Goal: Task Accomplishment & Management: Manage account settings

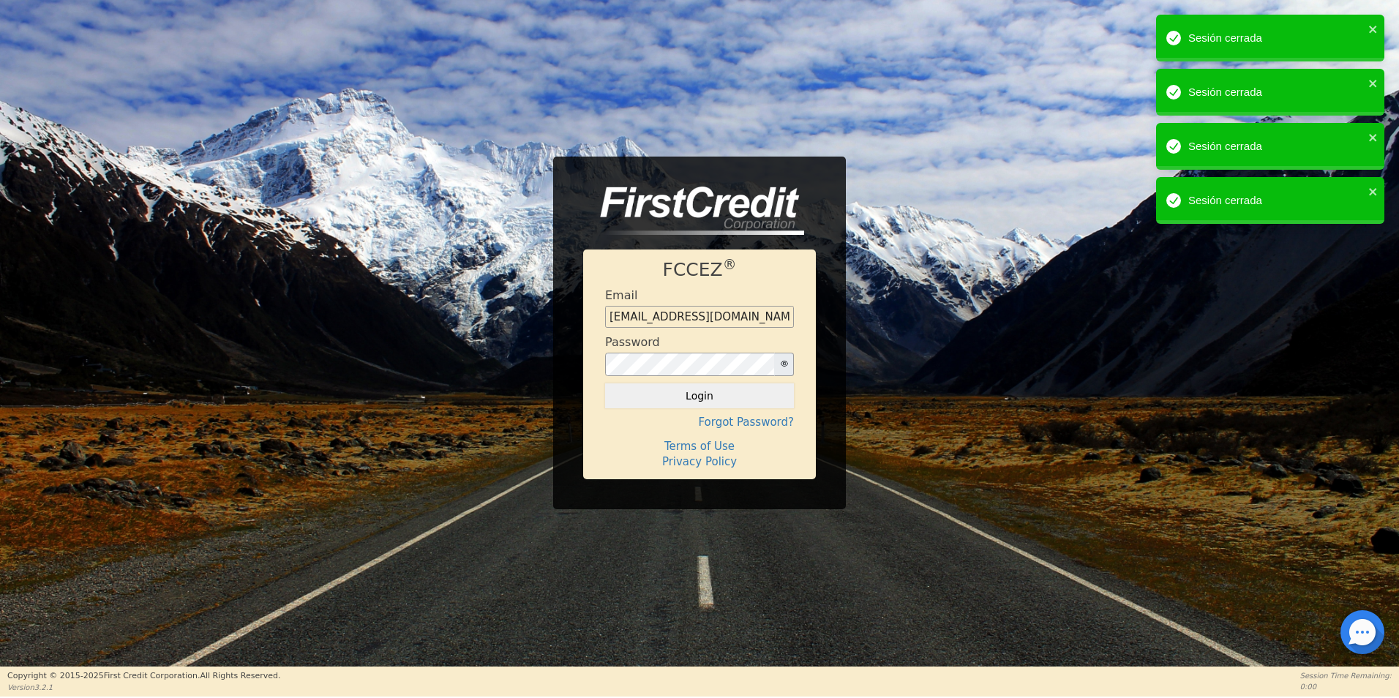
click at [697, 401] on button "Login" at bounding box center [699, 395] width 189 height 25
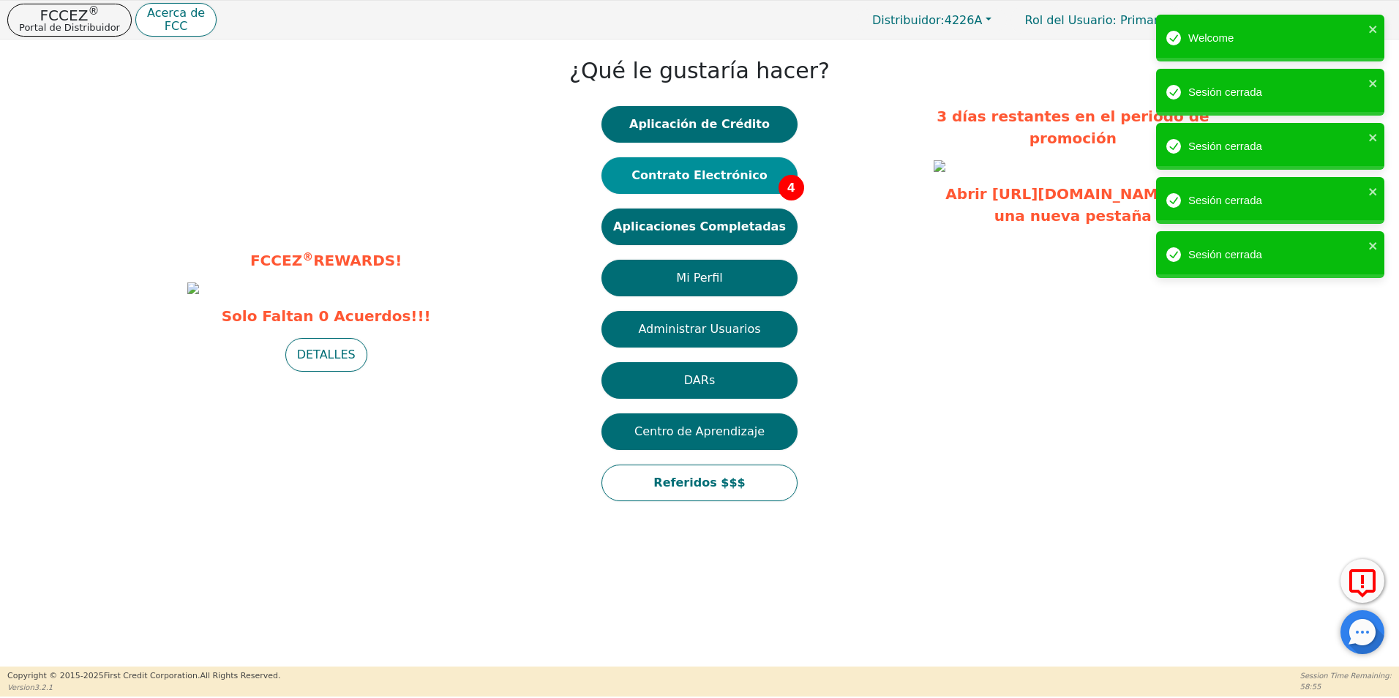
click at [721, 176] on button "Contrato Electrónico 4" at bounding box center [699, 175] width 196 height 37
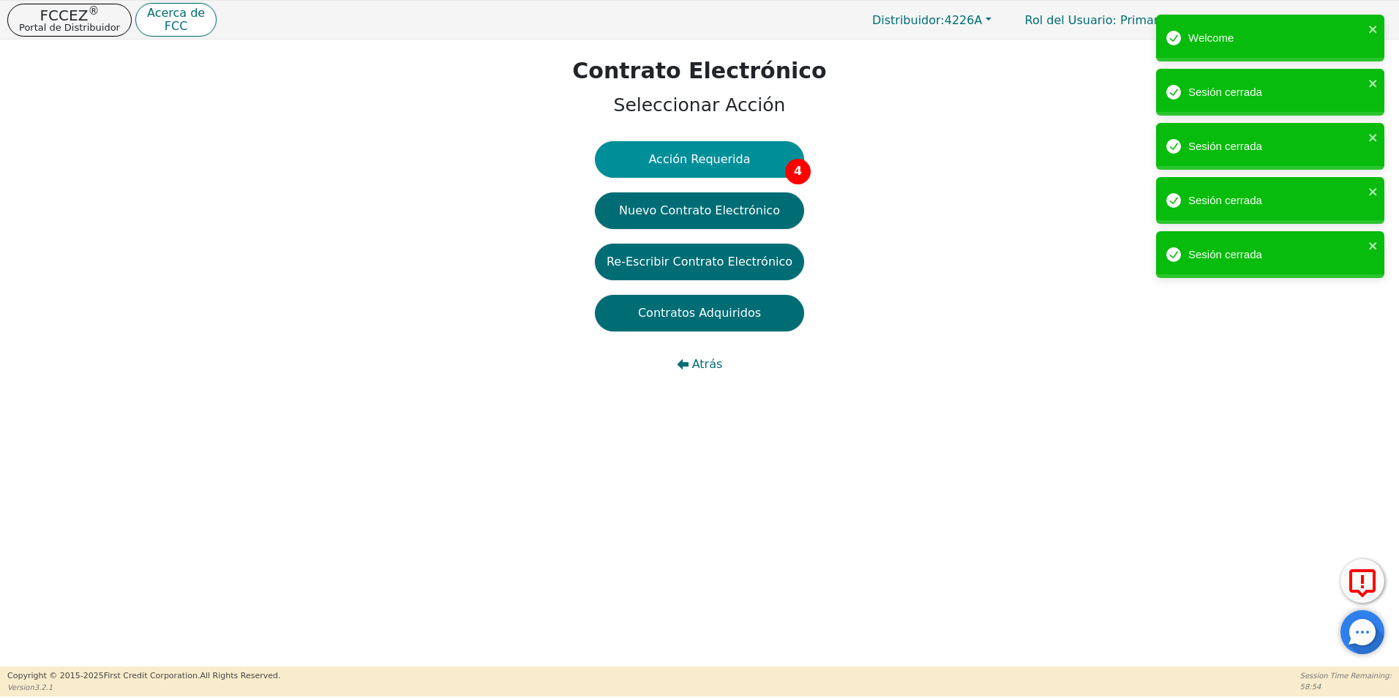
click at [743, 170] on button "Acción Requerida 4" at bounding box center [699, 159] width 209 height 37
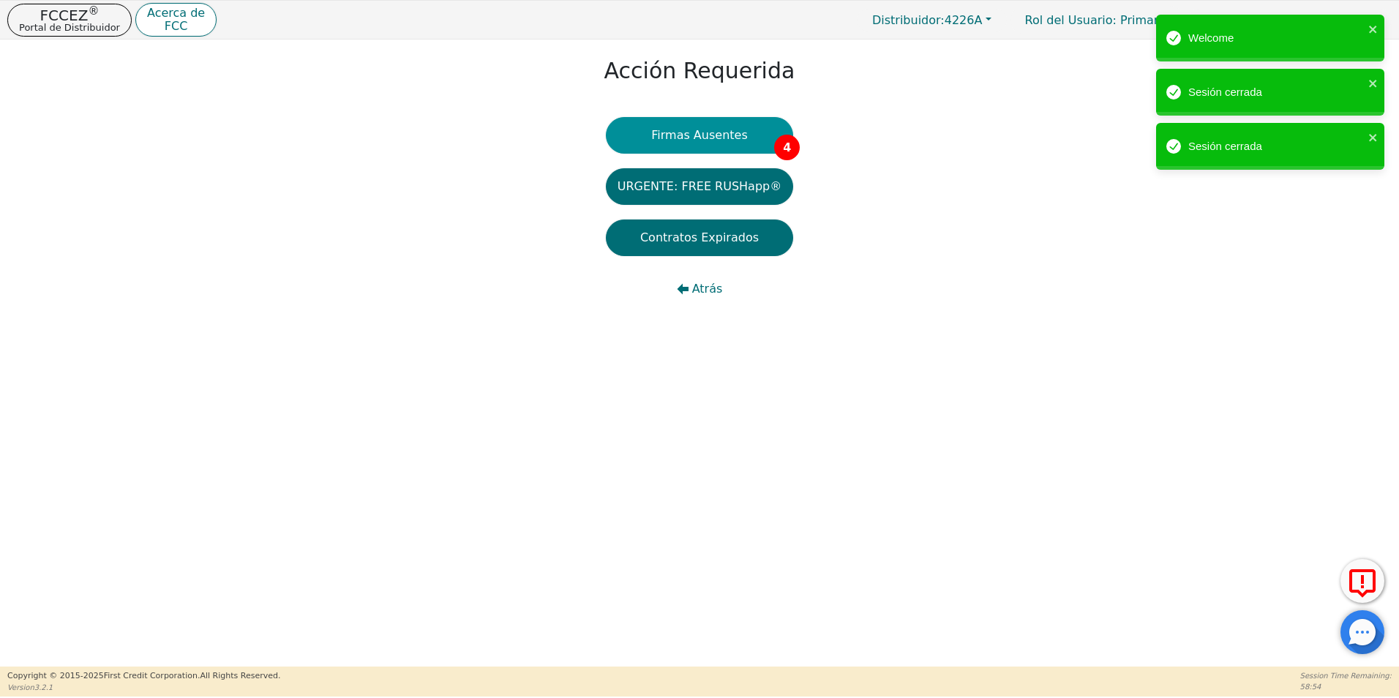
click at [774, 139] on span "4" at bounding box center [787, 148] width 26 height 26
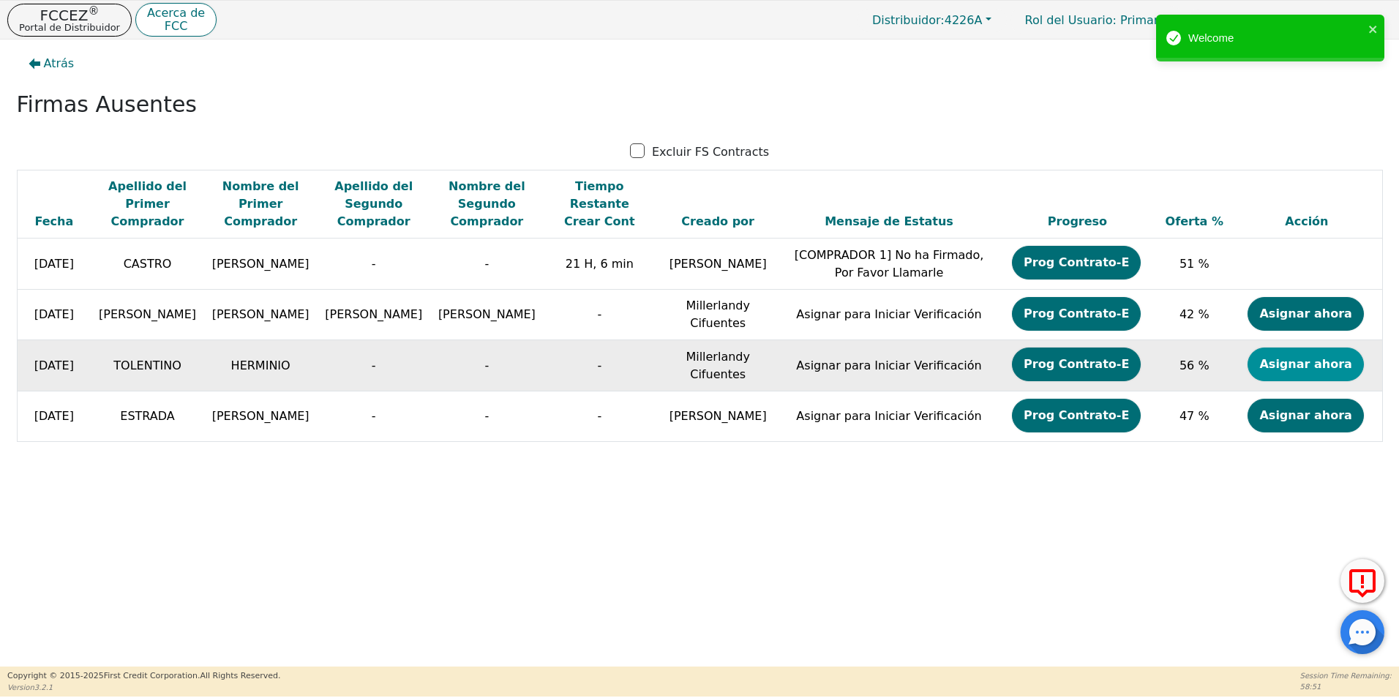
click at [1338, 364] on button "Asignar ahora" at bounding box center [1305, 365] width 116 height 34
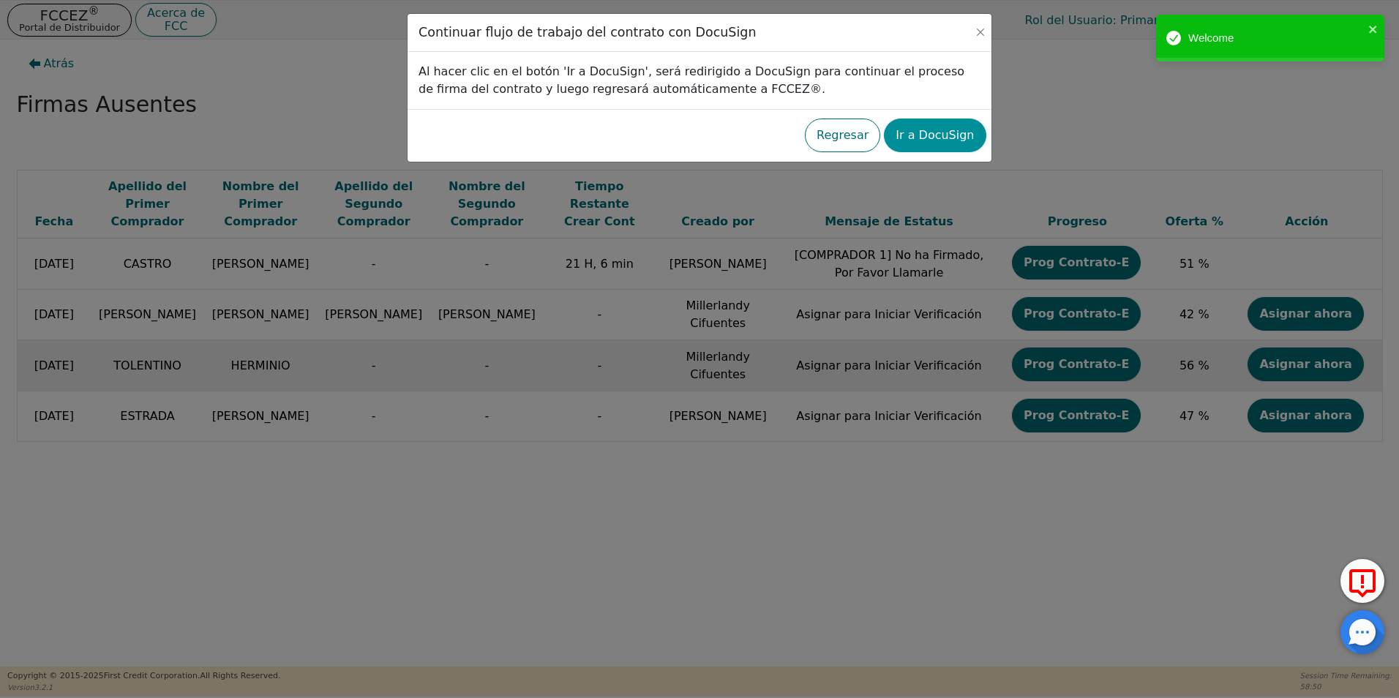
click at [943, 143] on button "Ir a DocuSign" at bounding box center [935, 136] width 102 height 34
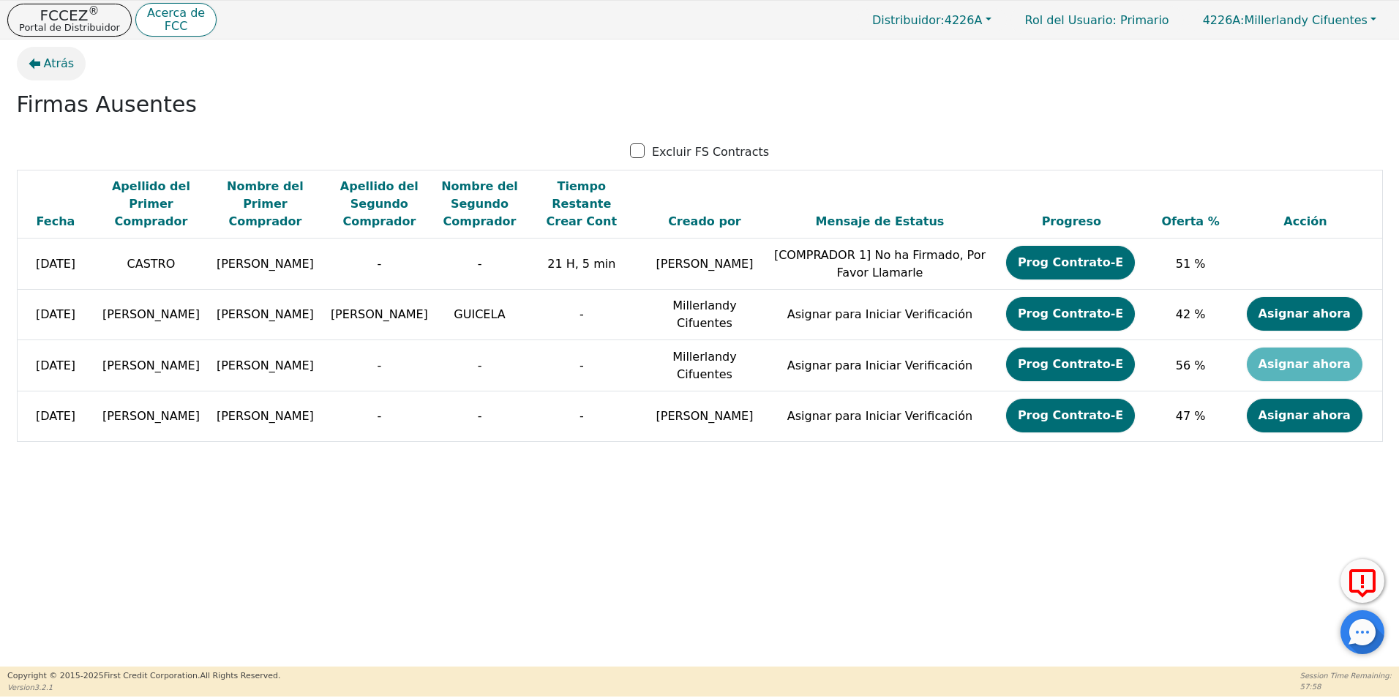
click at [60, 63] on span "Atrás" at bounding box center [59, 64] width 31 height 18
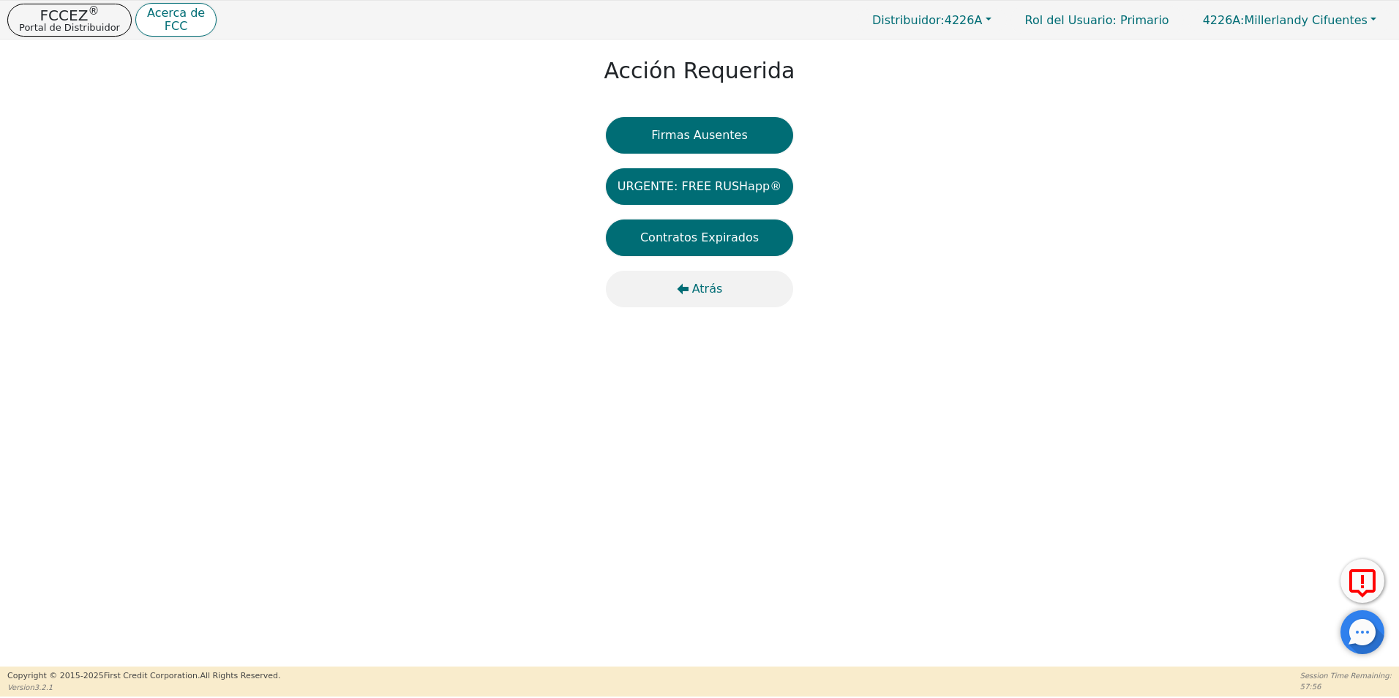
click at [699, 282] on span "Atrás" at bounding box center [707, 289] width 31 height 18
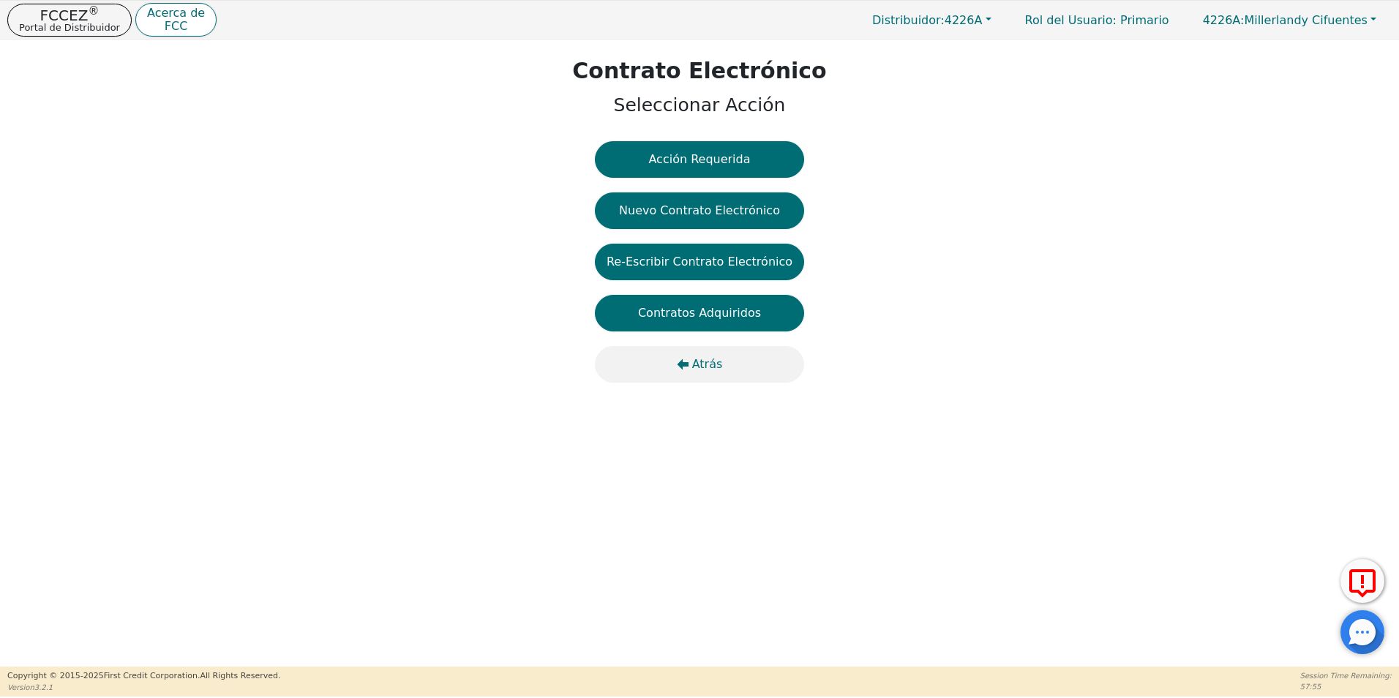
click at [696, 372] on span "Atrás" at bounding box center [707, 365] width 31 height 18
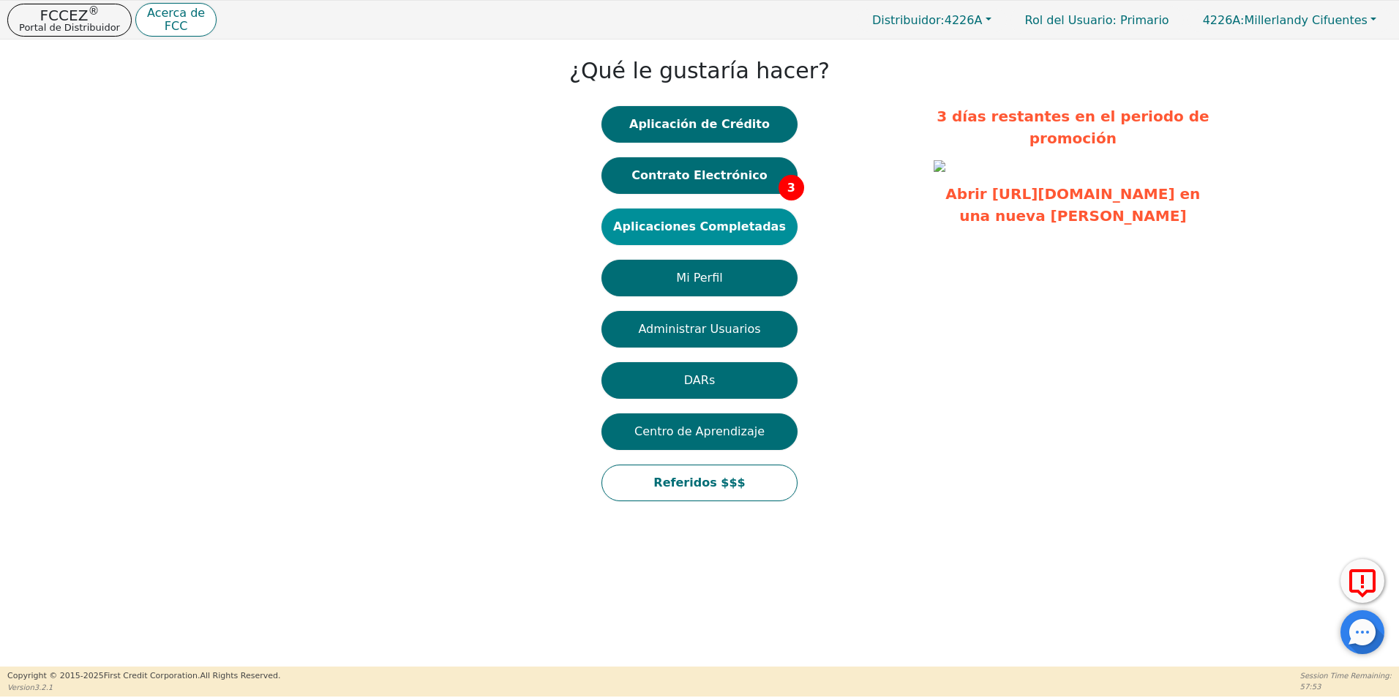
click at [713, 230] on button "Aplicaciones Completadas" at bounding box center [699, 227] width 196 height 37
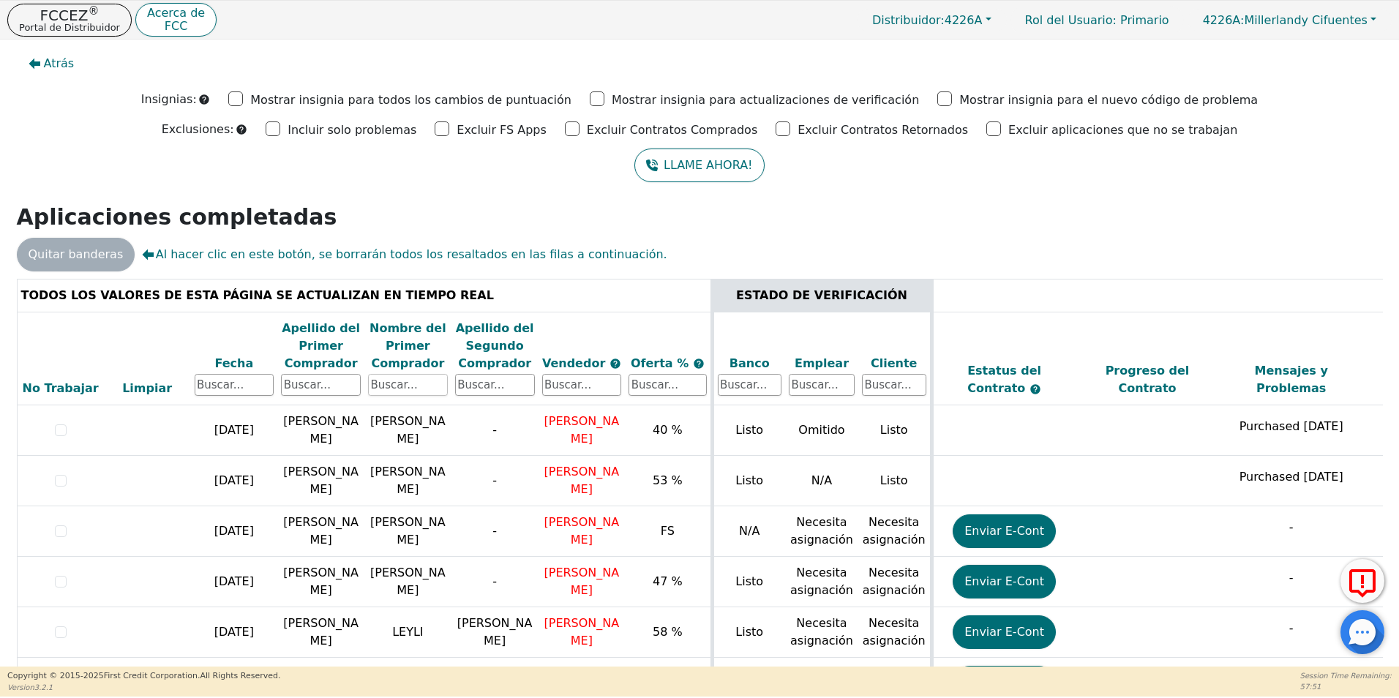
click at [401, 389] on input "text" at bounding box center [408, 385] width 80 height 22
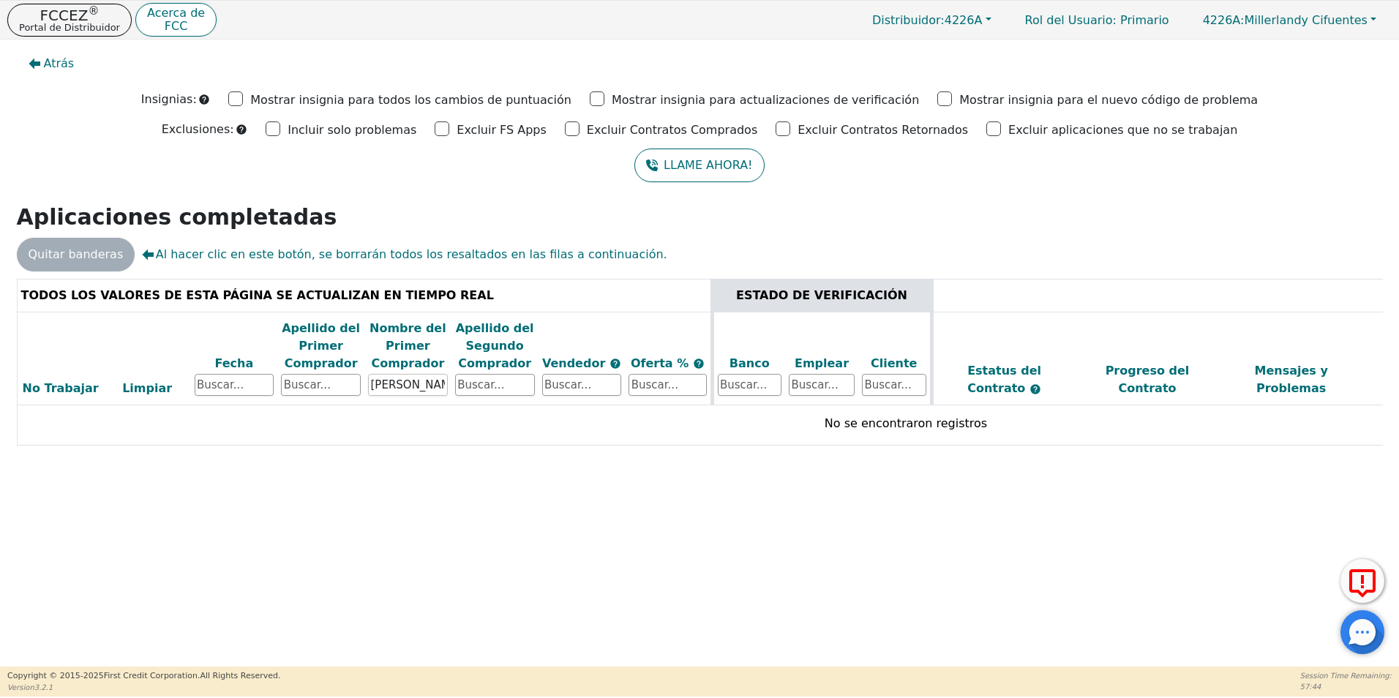
type input "[PERSON_NAME]"
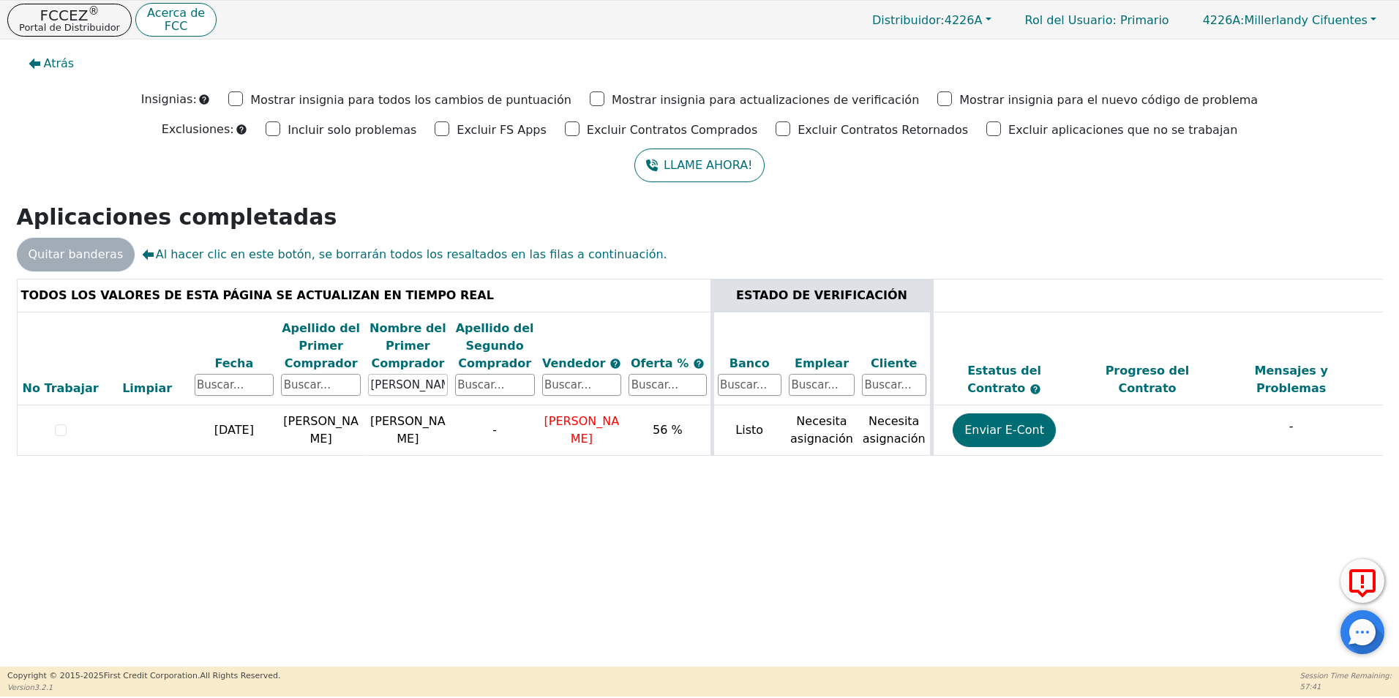
scroll to position [0, 413]
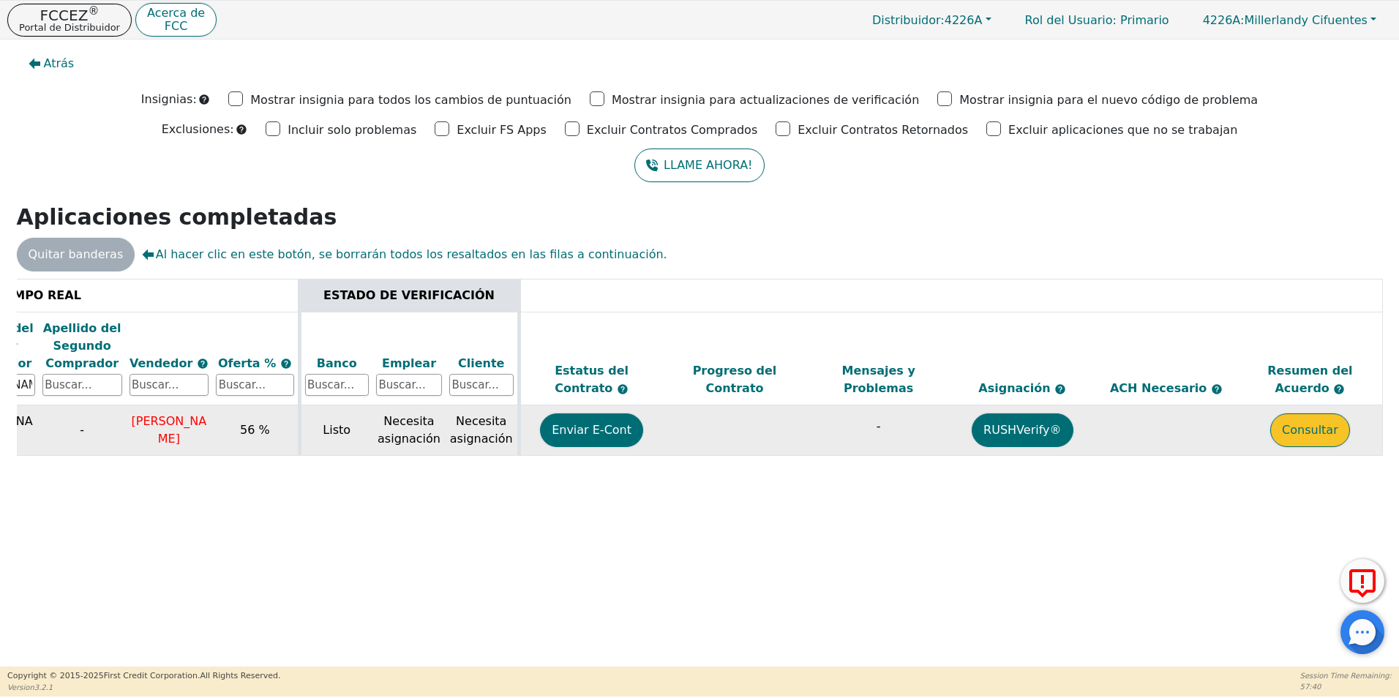
click at [1292, 421] on button "Consultar" at bounding box center [1310, 430] width 80 height 34
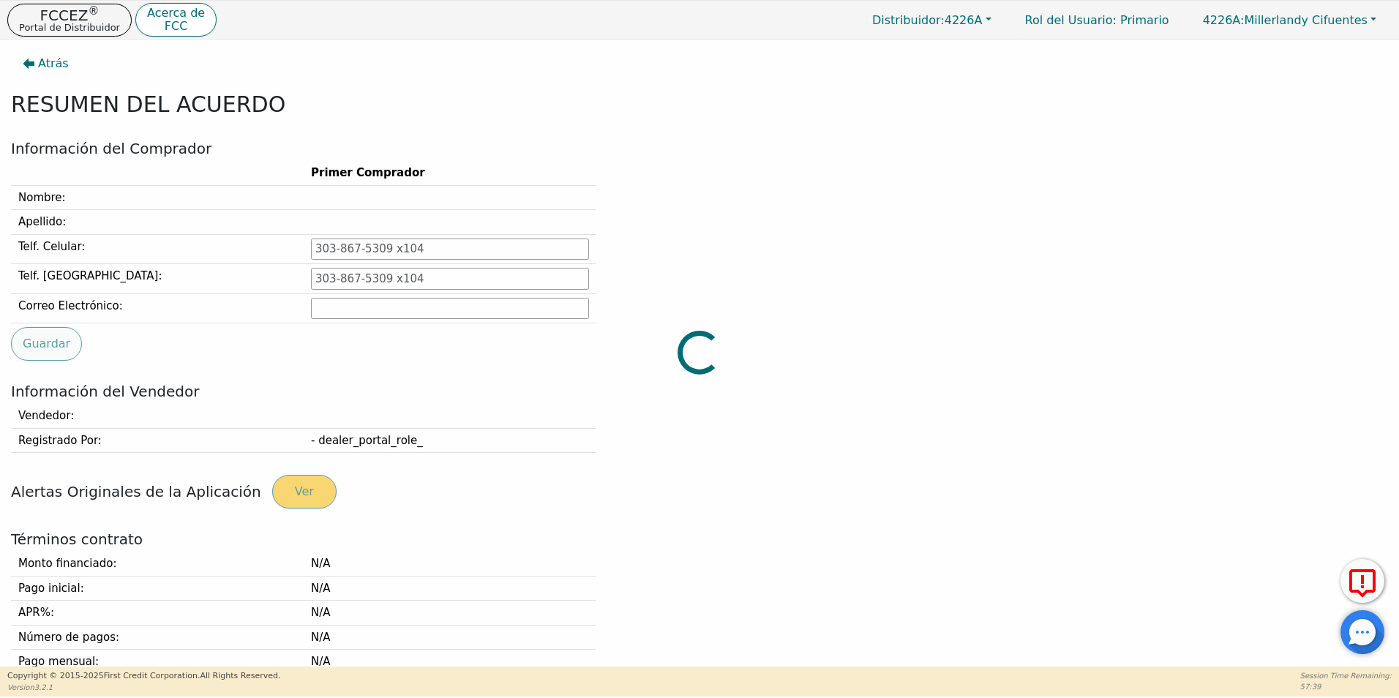
type input "[PHONE_NUMBER]"
type input "[EMAIL_ADDRESS][DOMAIN_NAME]"
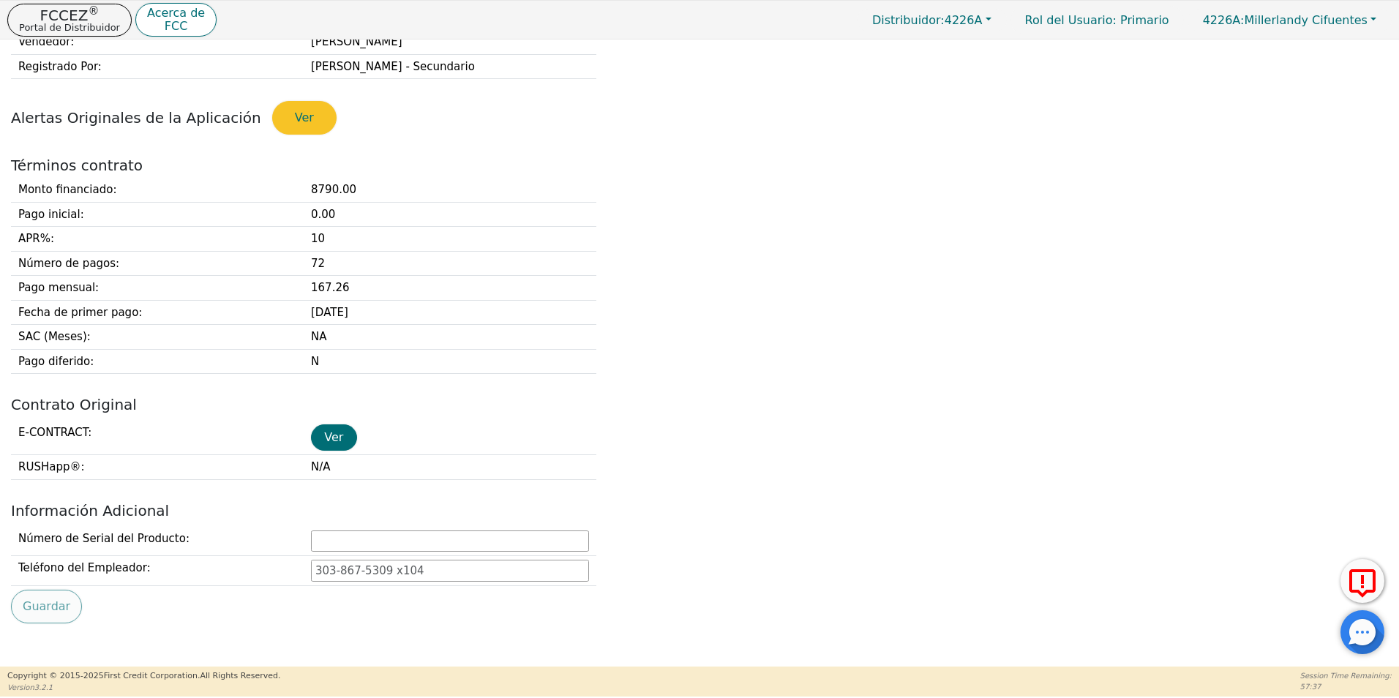
scroll to position [585, 0]
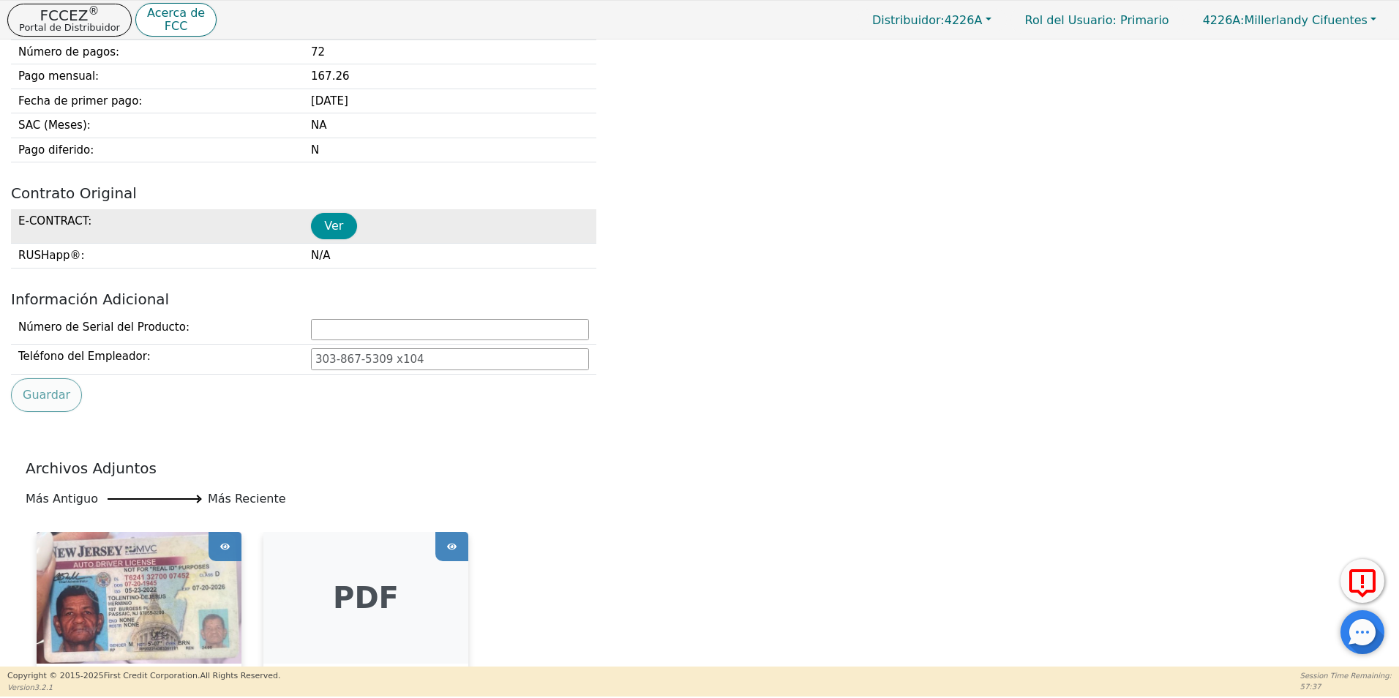
click at [329, 228] on button "Ver" at bounding box center [334, 226] width 46 height 26
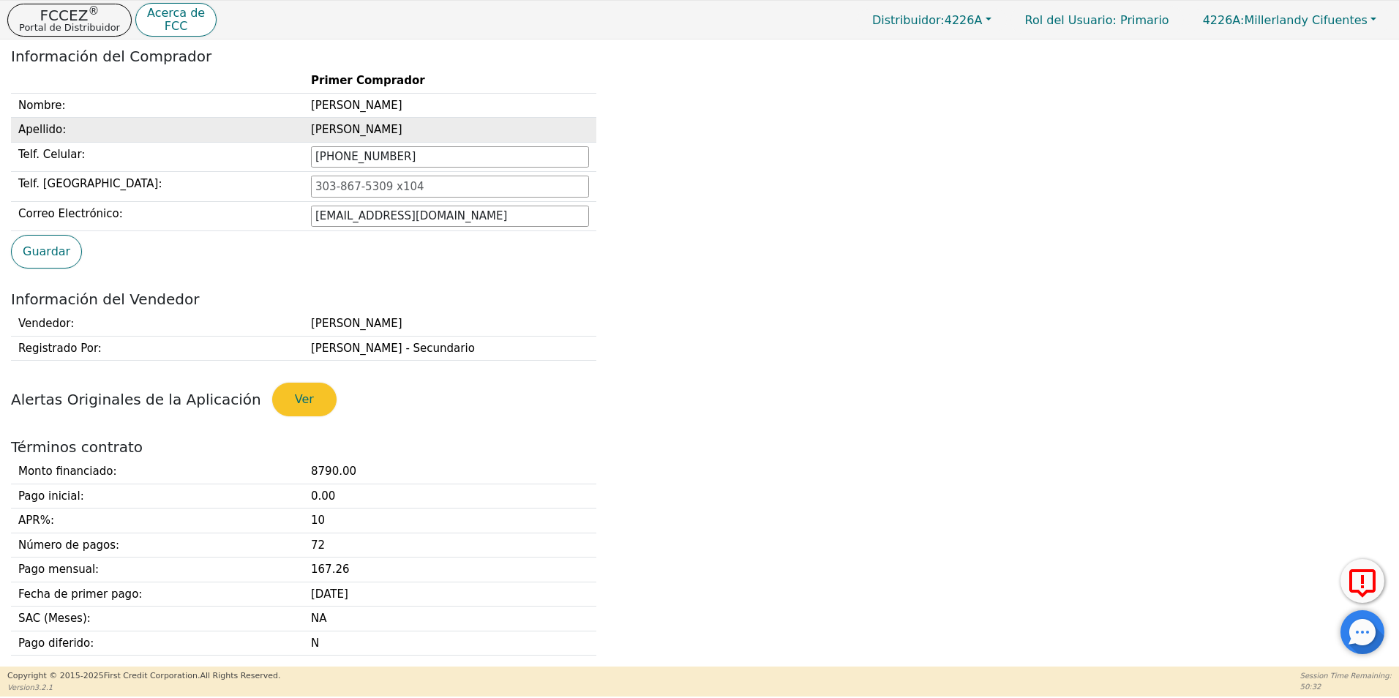
scroll to position [0, 0]
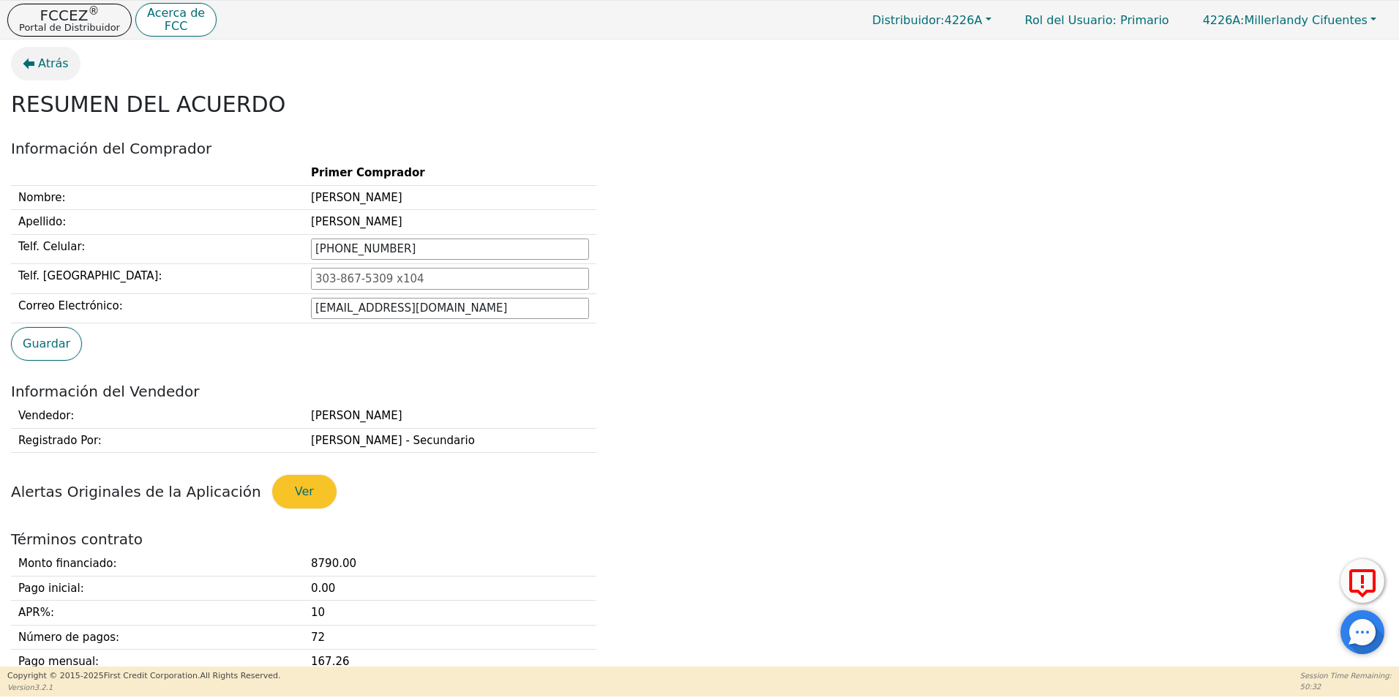
click at [40, 62] on span "Atrás" at bounding box center [53, 64] width 31 height 18
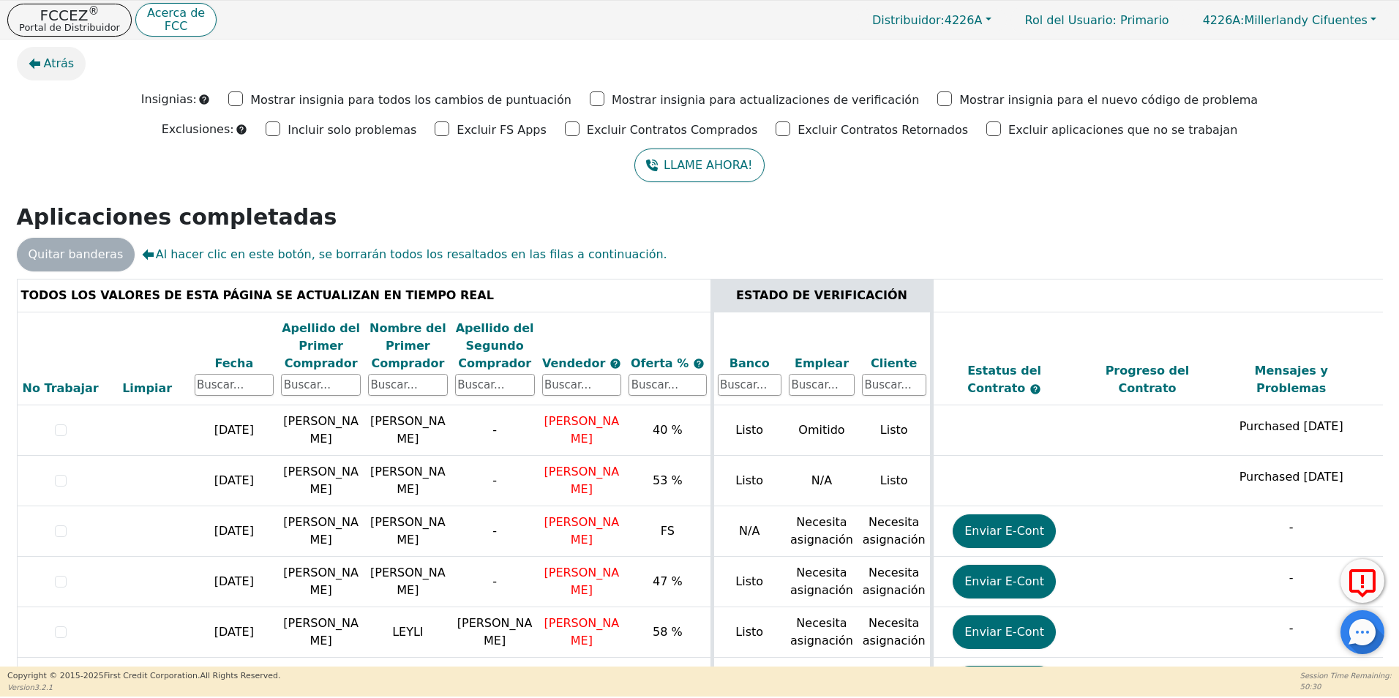
click at [63, 64] on span "Atrás" at bounding box center [59, 64] width 31 height 18
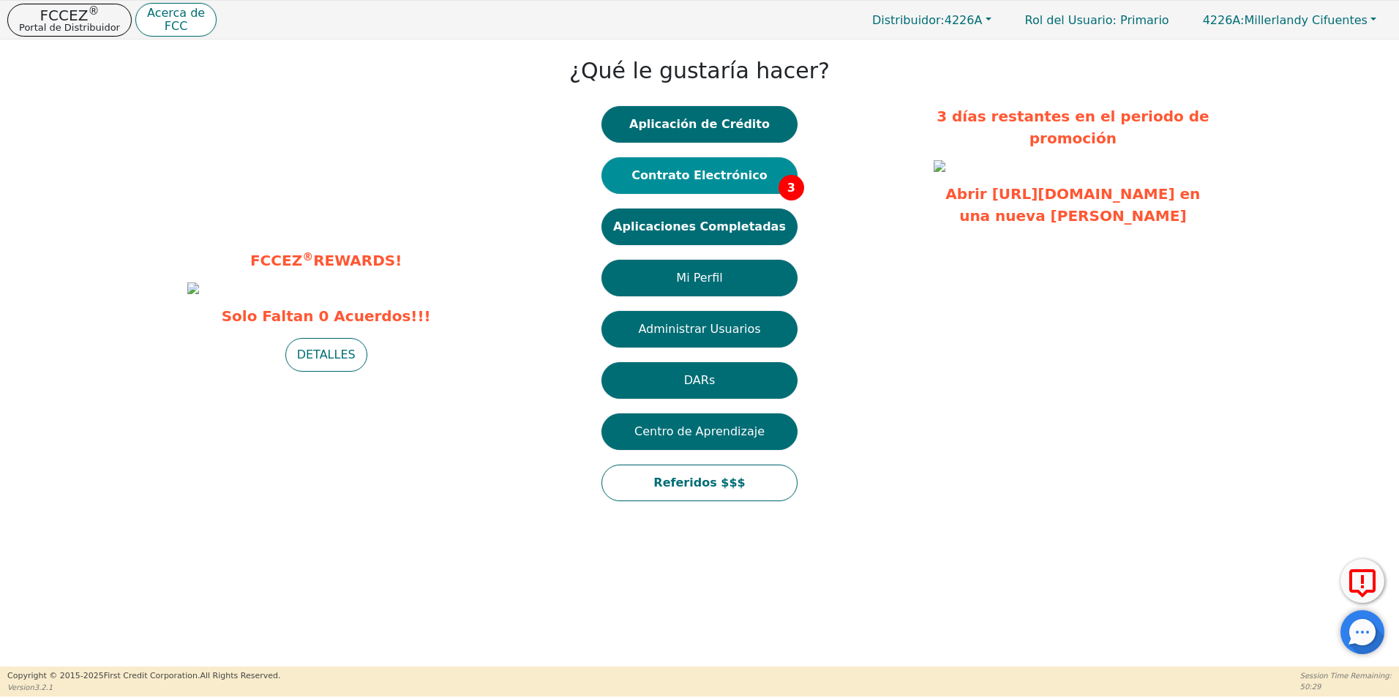
click at [687, 187] on button "Contrato Electrónico 3" at bounding box center [699, 175] width 196 height 37
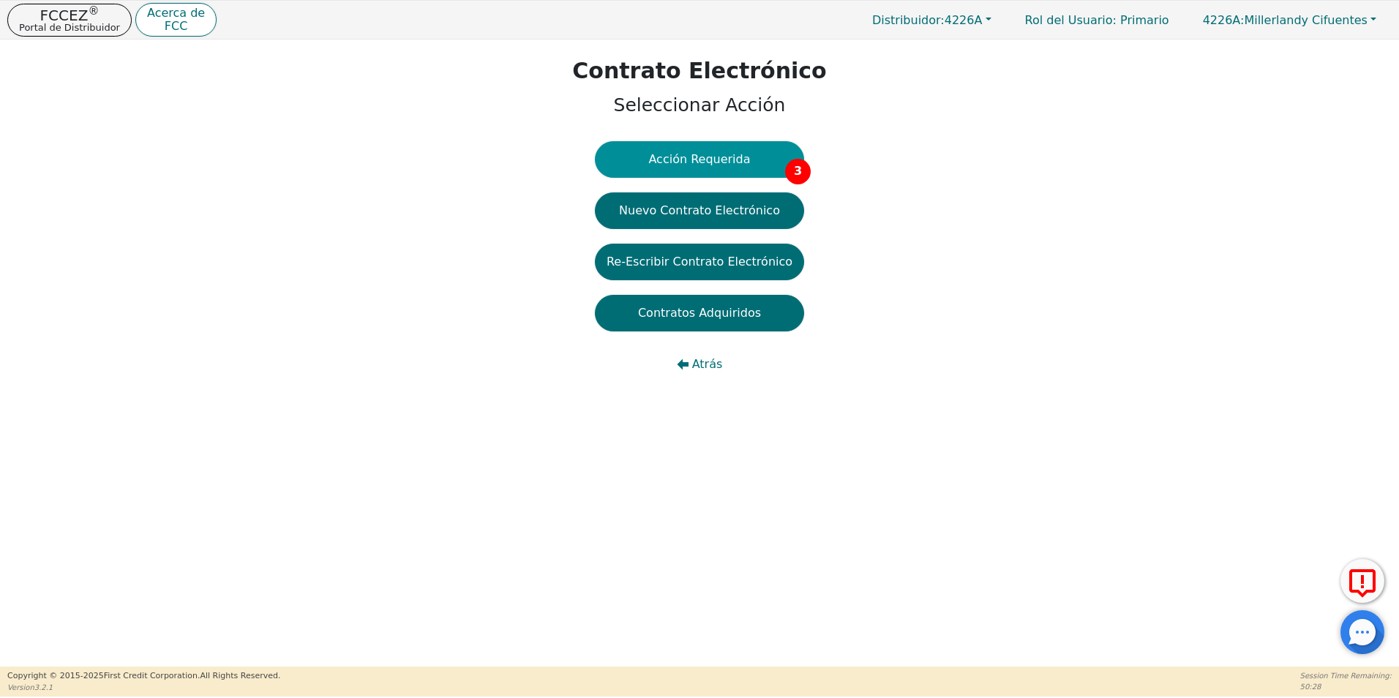
click at [751, 162] on button "Acción Requerida 3" at bounding box center [699, 159] width 209 height 37
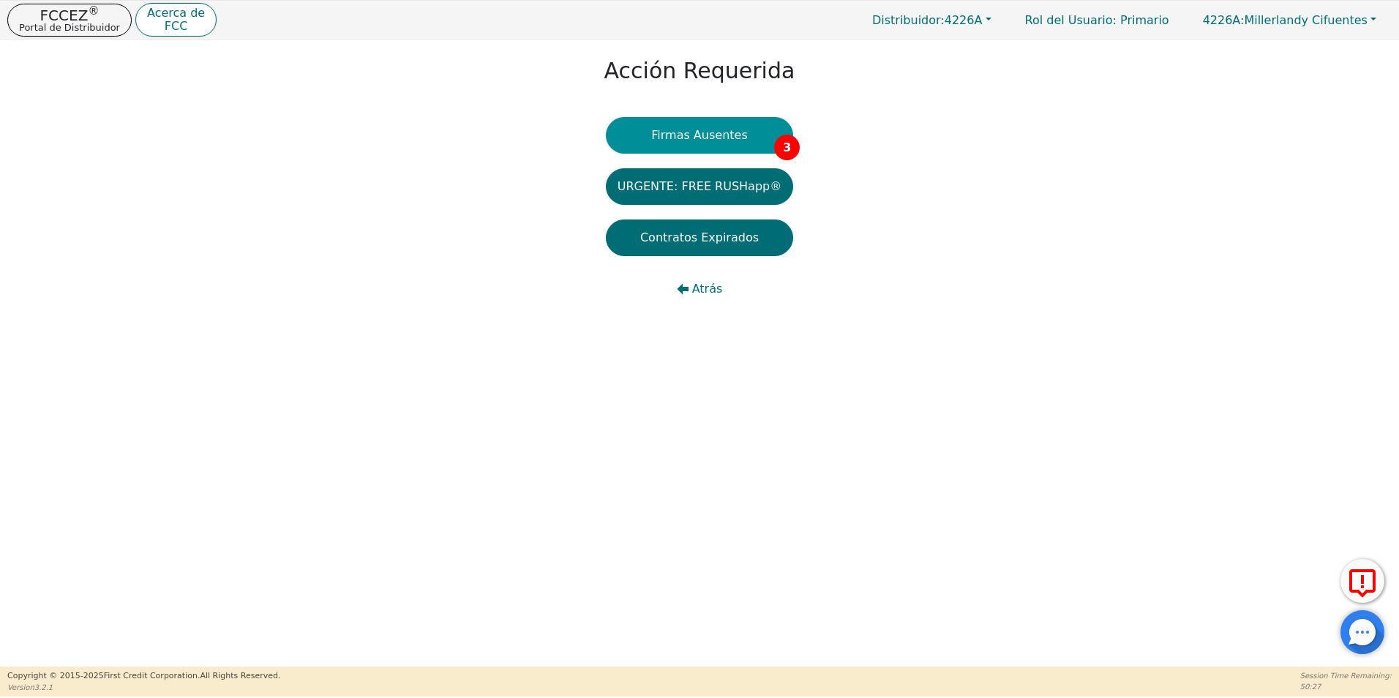
click at [740, 140] on button "Firmas Ausentes 3" at bounding box center [699, 135] width 187 height 37
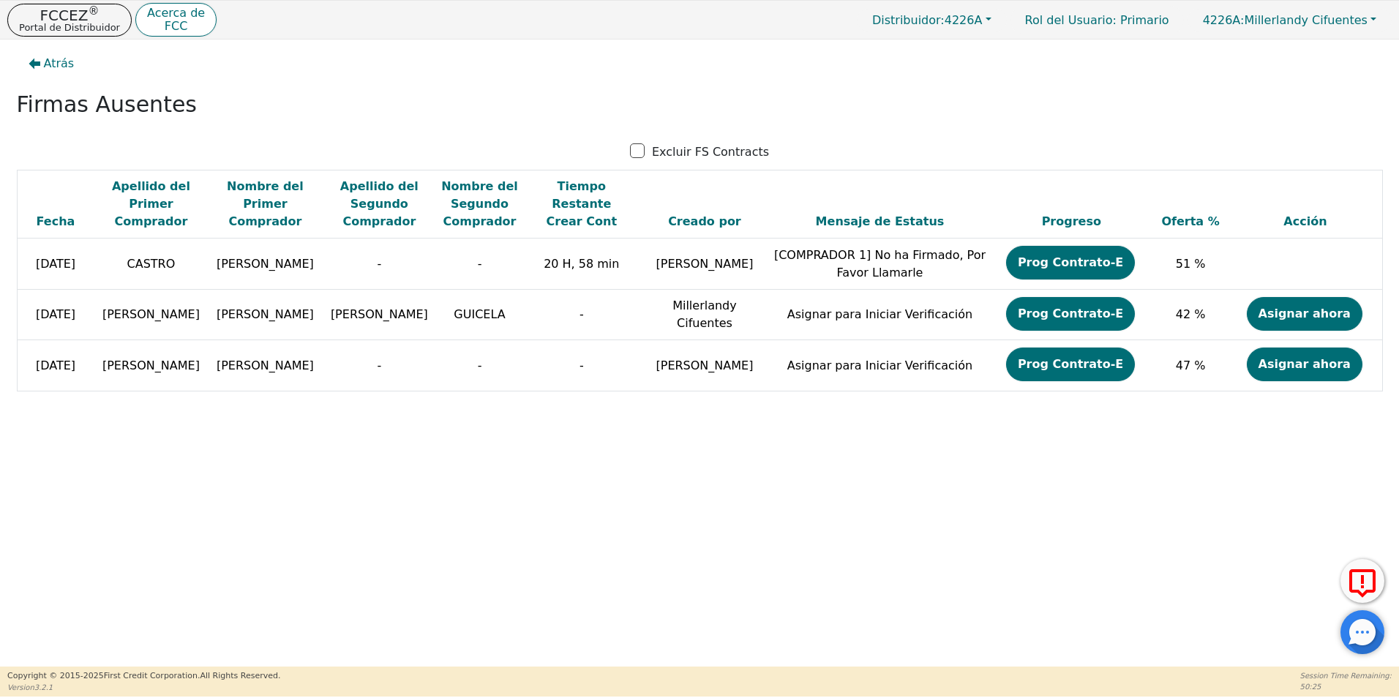
click at [1111, 511] on div "Atrás Firmas Ausentes Excluir FS Contracts Fecha Apellido del Primer Comprador …" at bounding box center [699, 353] width 1399 height 627
